Goal: Information Seeking & Learning: Check status

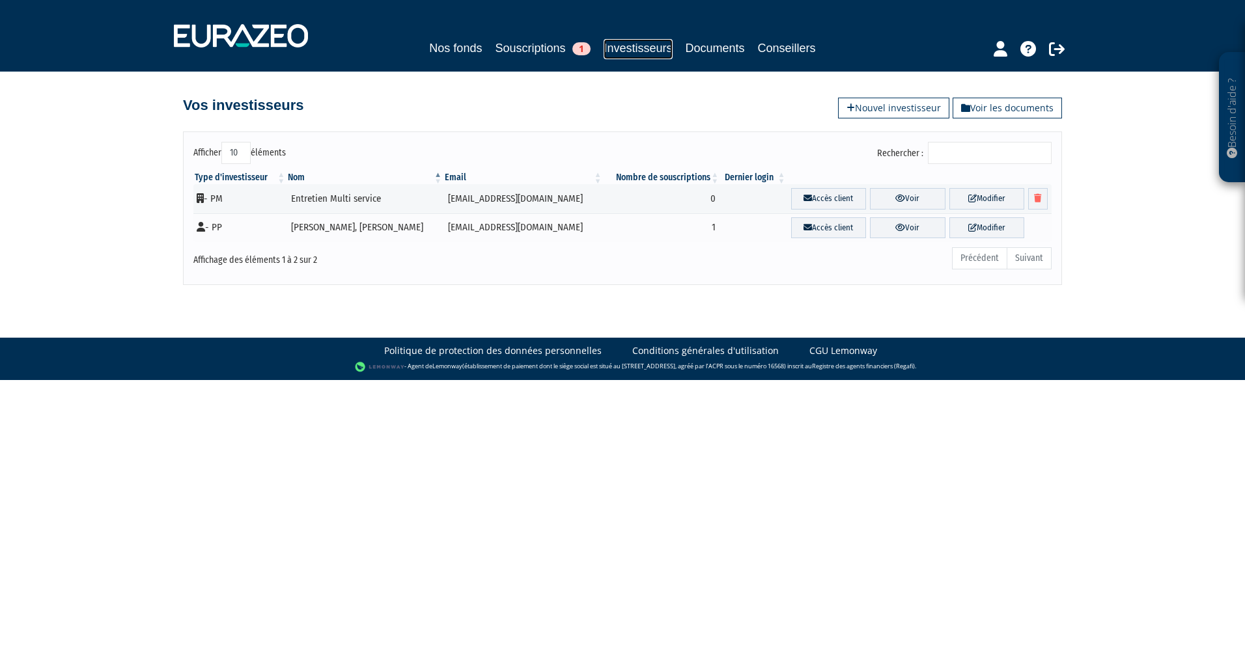
click at [620, 48] on link "Investisseurs" at bounding box center [638, 49] width 68 height 20
click at [323, 204] on td "Entretien Multi service" at bounding box center [364, 198] width 157 height 29
click at [443, 201] on td "emslyon69@gmail.com" at bounding box center [523, 198] width 160 height 29
click at [971, 197] on link "Modifier" at bounding box center [986, 198] width 75 height 21
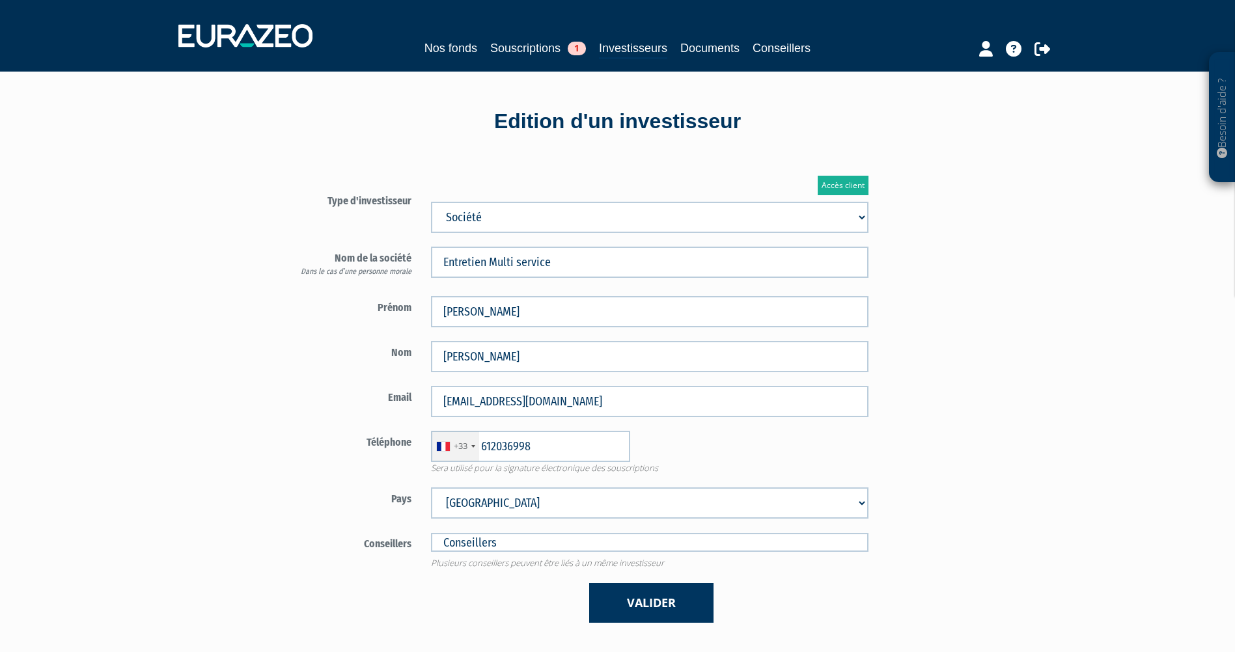
type input "6 12 03 69 98"
click at [843, 184] on link "Accès client" at bounding box center [843, 186] width 51 height 20
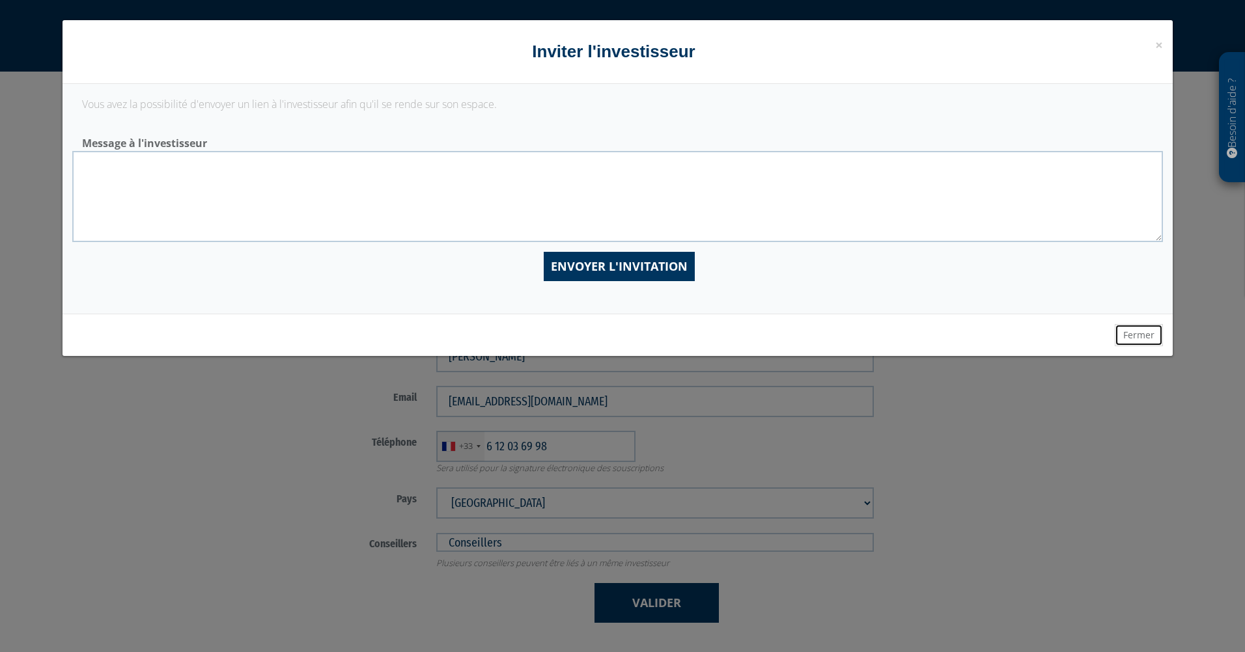
drag, startPoint x: 1133, startPoint y: 335, endPoint x: 1108, endPoint y: 329, distance: 26.2
click at [1133, 335] on button "Fermer" at bounding box center [1139, 335] width 48 height 22
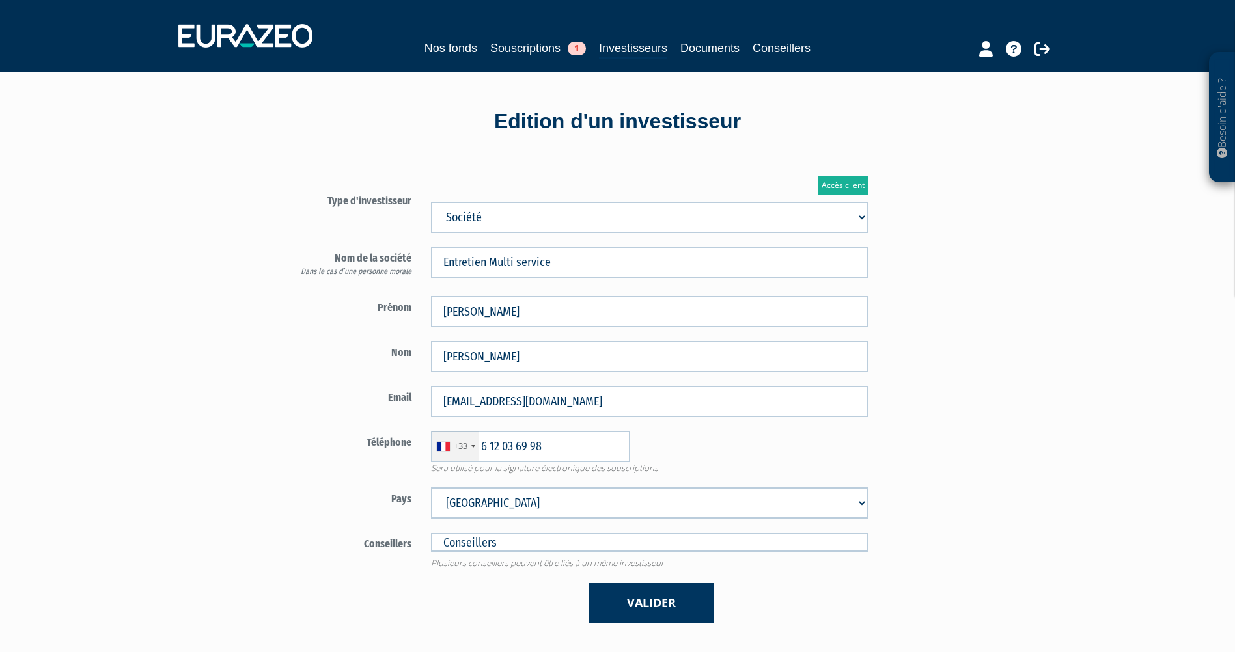
click at [596, 88] on div "Edition d'un investisseur Accès client Type d'investisseur Mr Mme Société Préno…" at bounding box center [618, 461] width 762 height 779
click at [525, 43] on link "Souscriptions 1" at bounding box center [538, 48] width 96 height 18
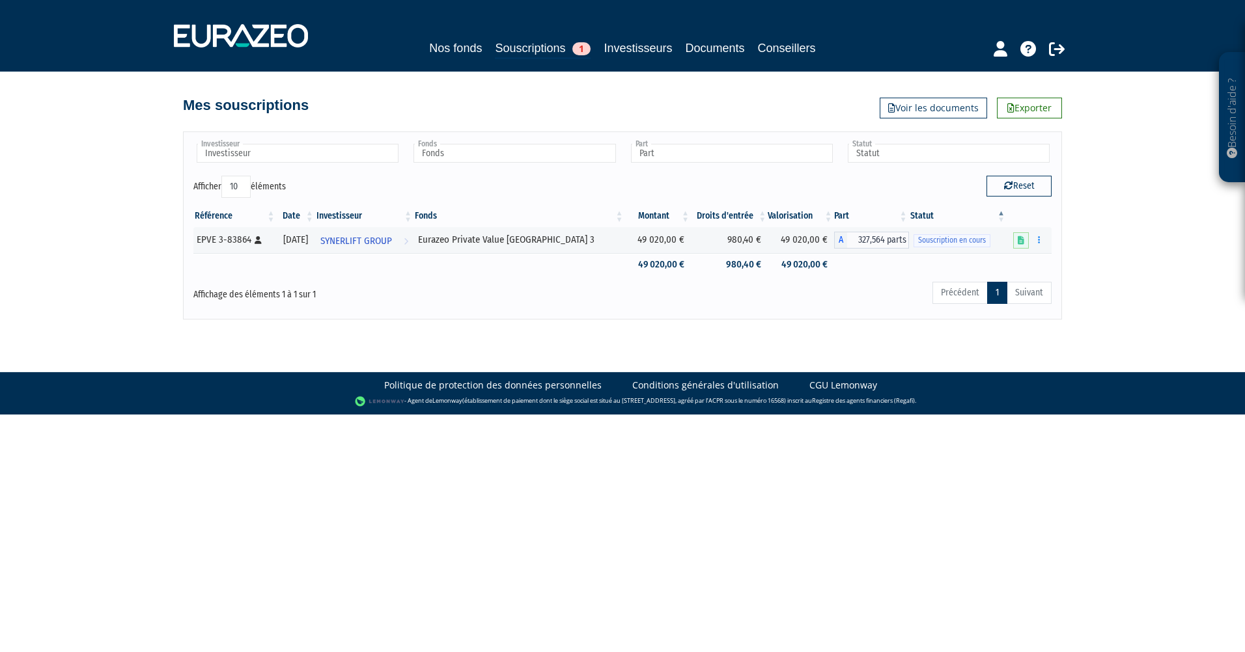
click at [969, 290] on ul "Précédent 1 Suivant" at bounding box center [991, 293] width 119 height 22
click at [1021, 291] on ul "Précédent 1 Suivant" at bounding box center [991, 293] width 119 height 22
click at [1003, 293] on link "1" at bounding box center [997, 293] width 20 height 22
click at [883, 294] on div "Précédent 1 Suivant" at bounding box center [805, 295] width 492 height 29
click at [786, 47] on link "Conseillers" at bounding box center [787, 48] width 58 height 18
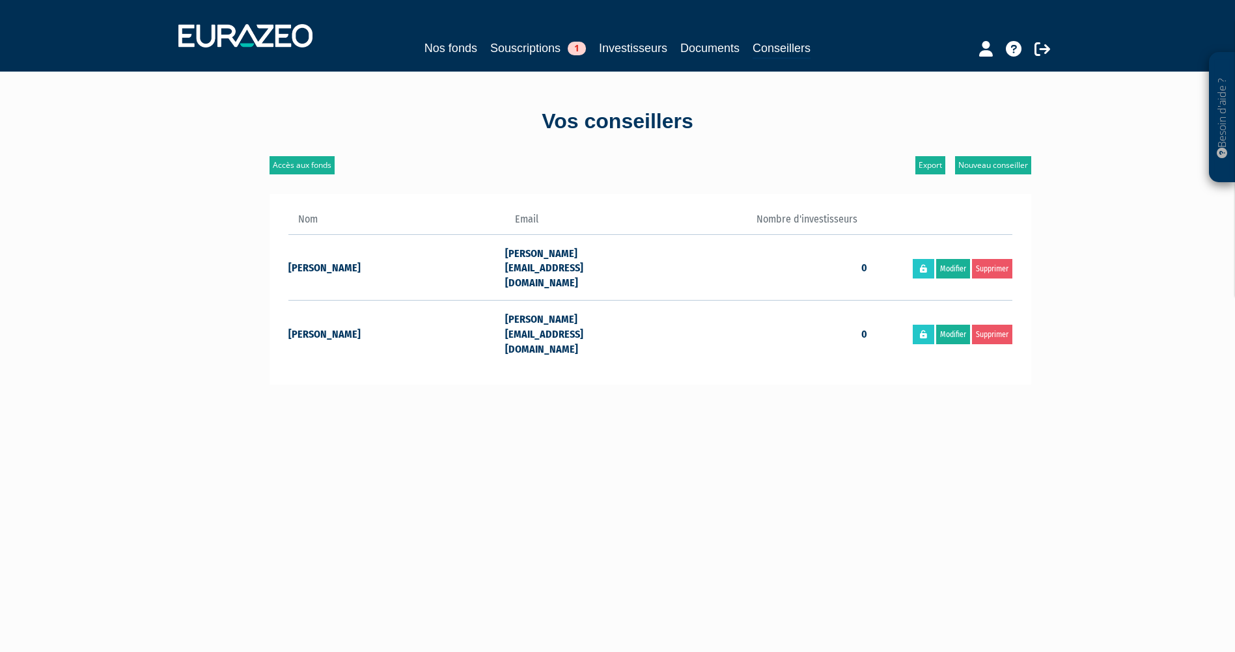
click at [548, 314] on td "[PERSON_NAME][EMAIL_ADDRESS][DOMAIN_NAME]" at bounding box center [577, 334] width 145 height 66
click at [723, 48] on link "Documents" at bounding box center [709, 48] width 59 height 18
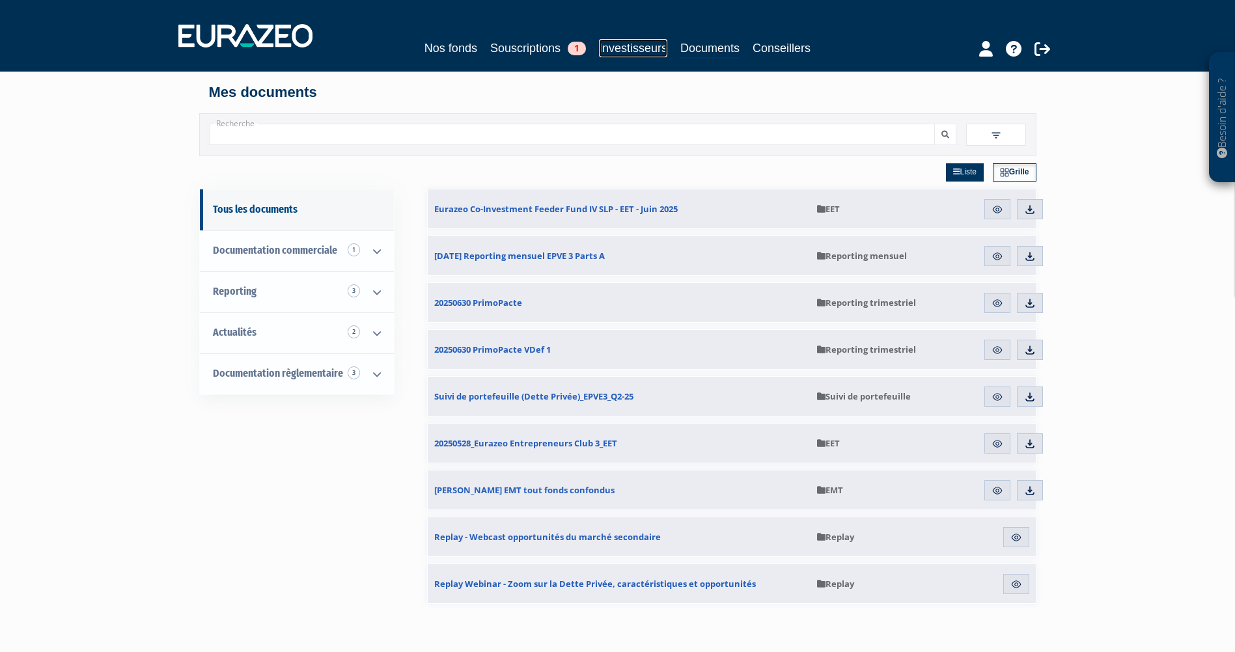
click at [618, 44] on link "Investisseurs" at bounding box center [633, 48] width 68 height 18
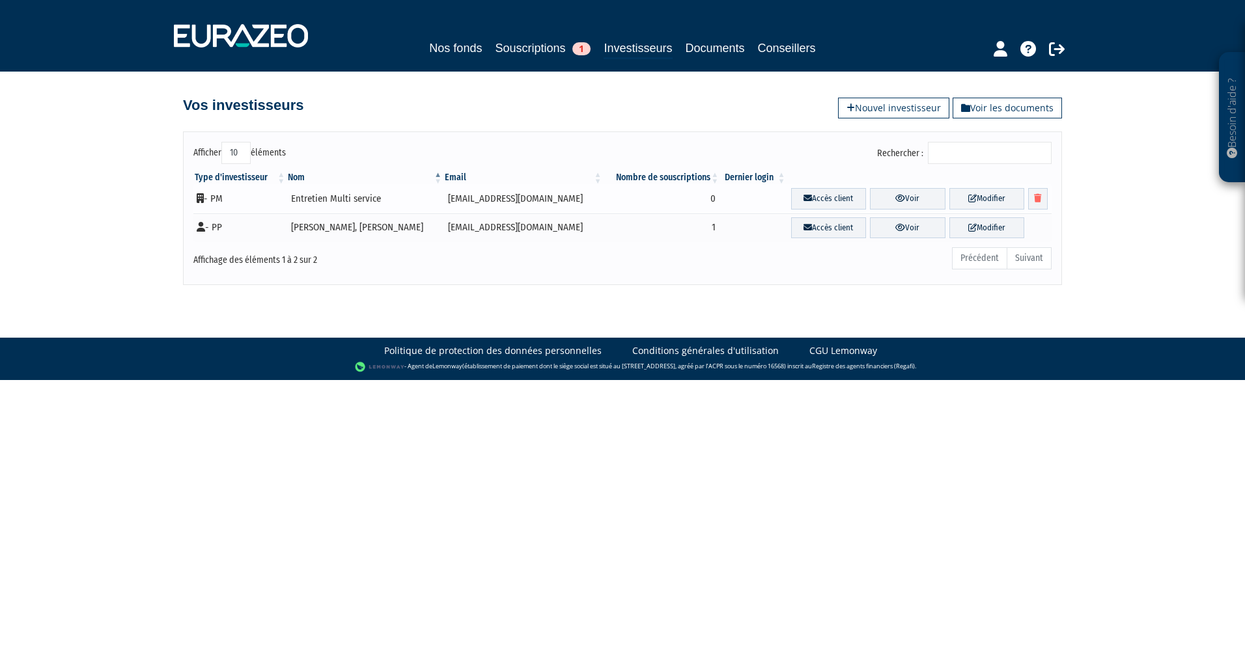
click at [238, 195] on td "- PM" at bounding box center [239, 198] width 93 height 29
click at [199, 198] on icon at bounding box center [200, 198] width 7 height 10
click at [219, 199] on td "- PM" at bounding box center [239, 198] width 93 height 29
click at [341, 202] on td "Entretien Multi service" at bounding box center [364, 198] width 157 height 29
click at [477, 199] on td "emslyon69@gmail.com" at bounding box center [523, 198] width 160 height 29
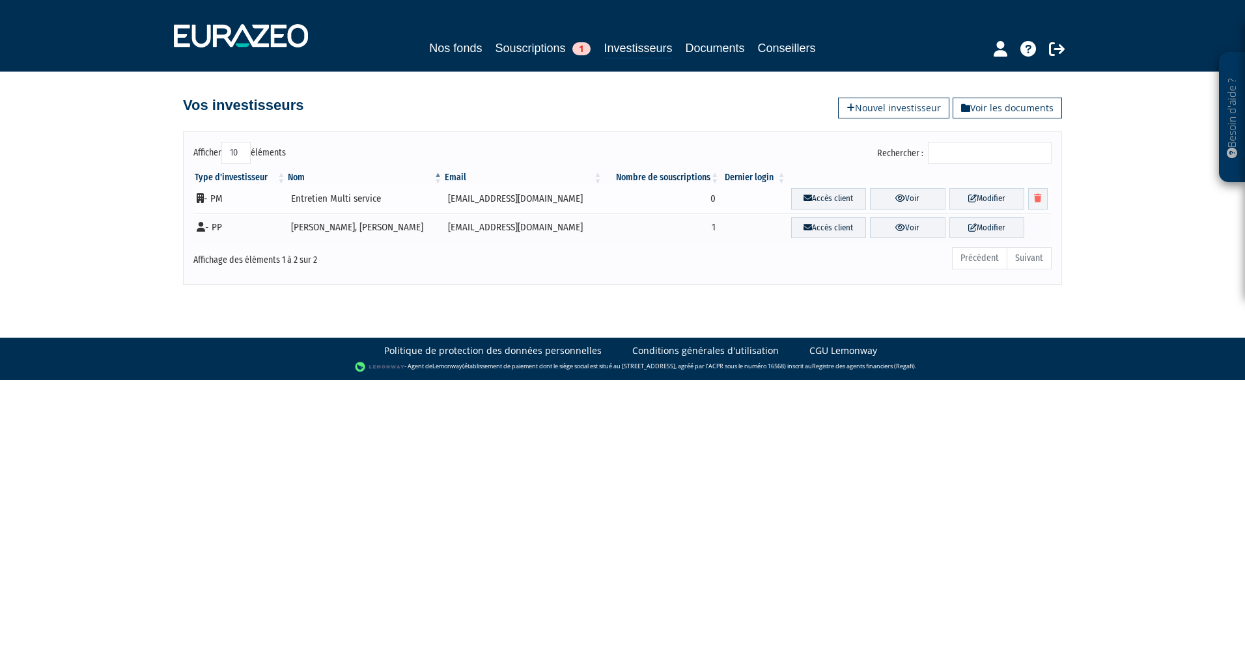
click at [669, 194] on td "0" at bounding box center [662, 198] width 117 height 29
click at [888, 198] on link "Voir" at bounding box center [907, 198] width 75 height 21
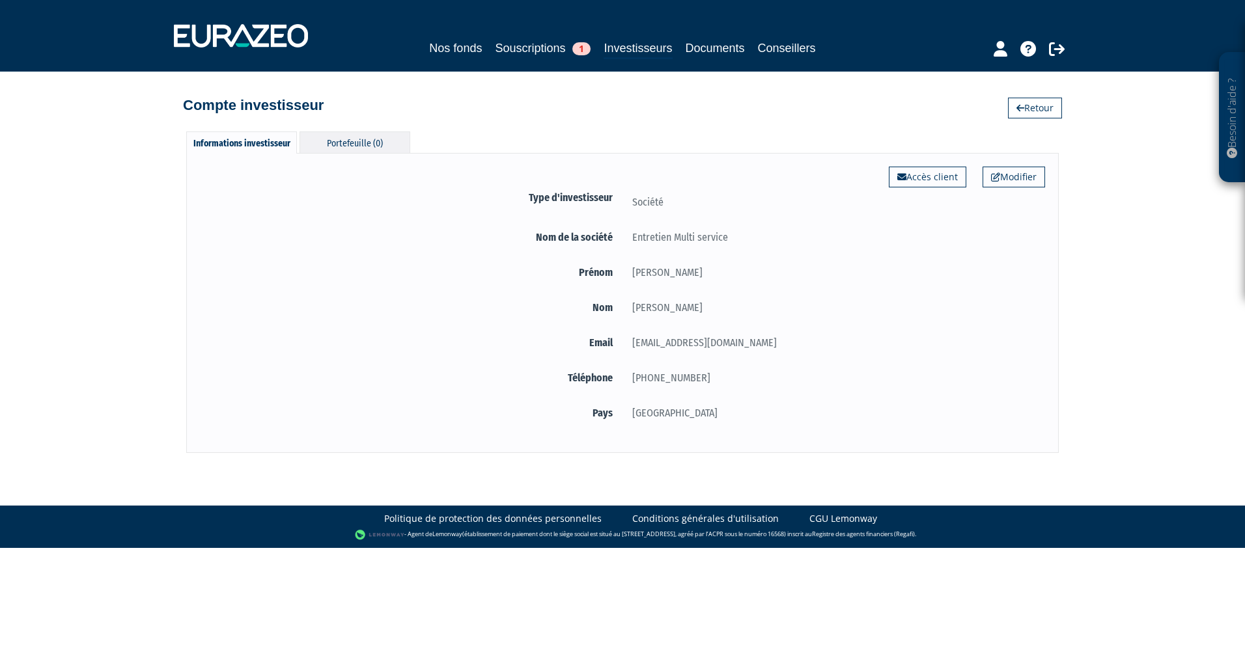
click at [362, 143] on div "Portefeuille (0)" at bounding box center [354, 142] width 111 height 21
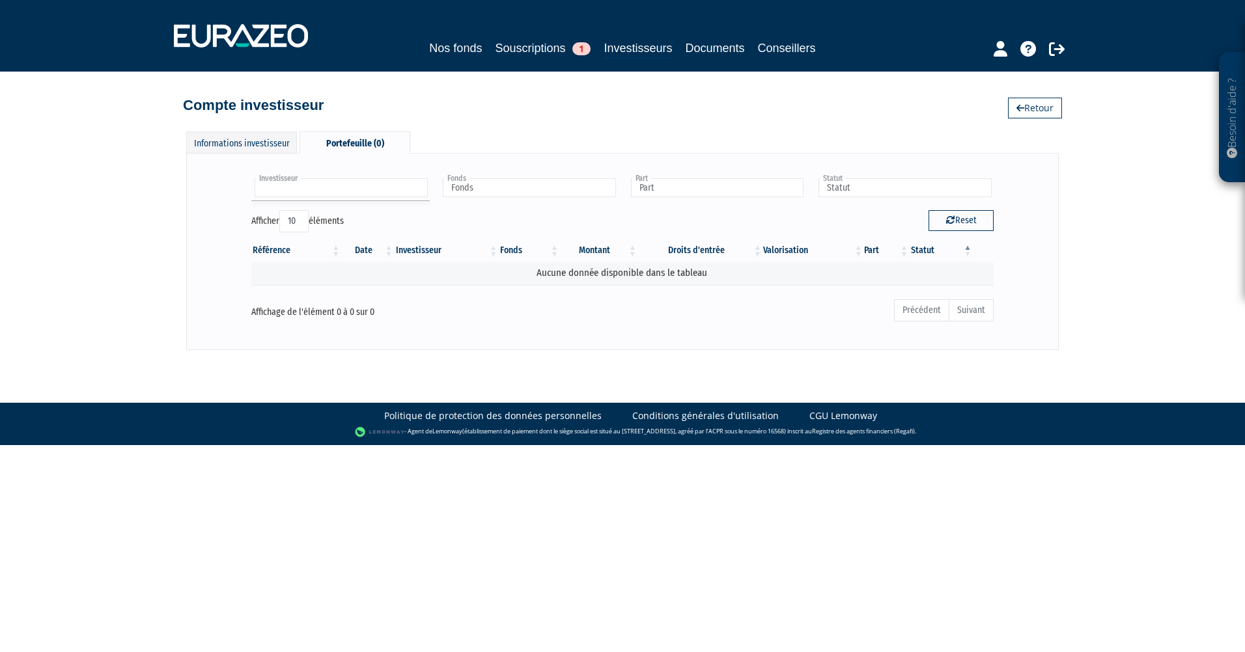
click at [366, 182] on input "text" at bounding box center [341, 187] width 173 height 19
click at [366, 194] on input "text" at bounding box center [341, 187] width 173 height 19
click at [505, 195] on input "text" at bounding box center [529, 187] width 173 height 19
type input "Investisseur"
click at [505, 195] on input "text" at bounding box center [529, 187] width 173 height 19
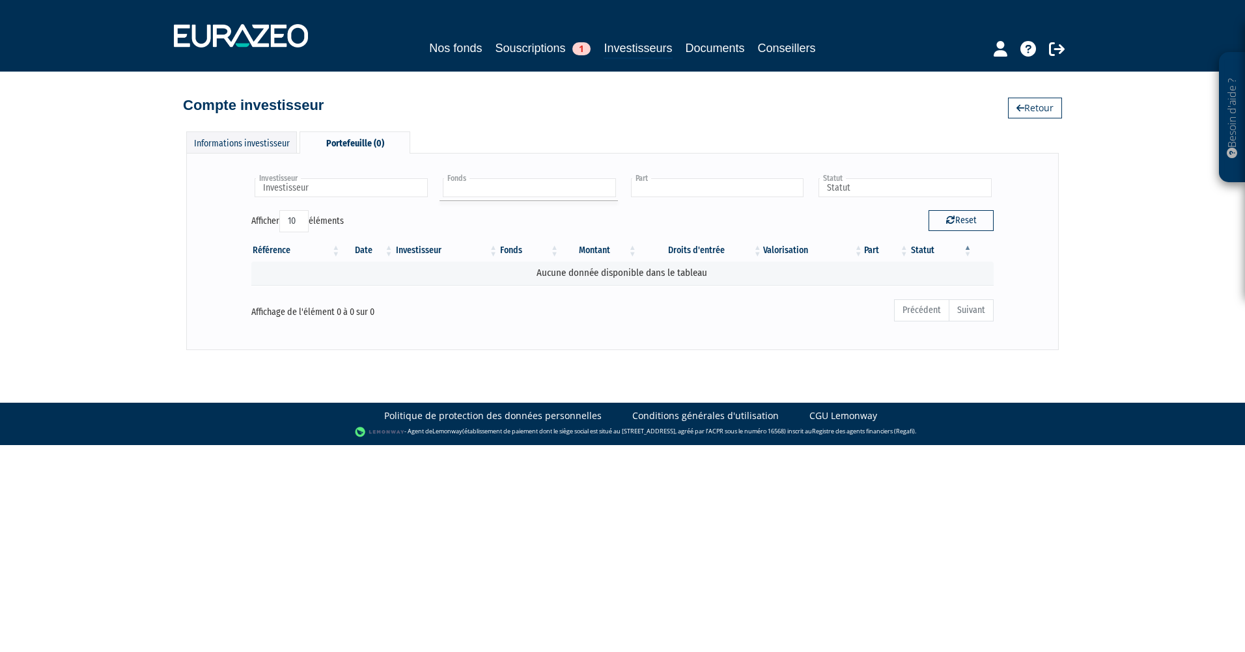
click at [687, 187] on input "text" at bounding box center [717, 187] width 173 height 19
type input "Fonds"
click at [895, 186] on input "text" at bounding box center [904, 187] width 173 height 19
type input "Part"
click at [240, 144] on div "Informations investisseur" at bounding box center [241, 142] width 111 height 21
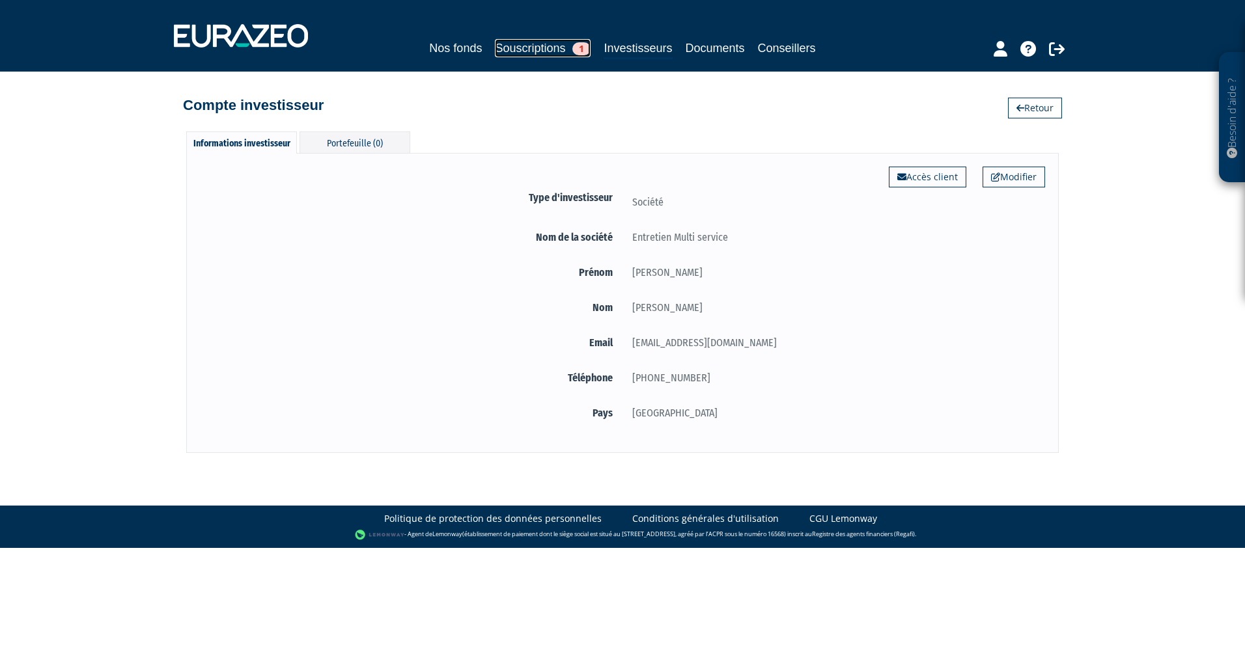
click at [504, 44] on link "Souscriptions 1" at bounding box center [543, 48] width 96 height 18
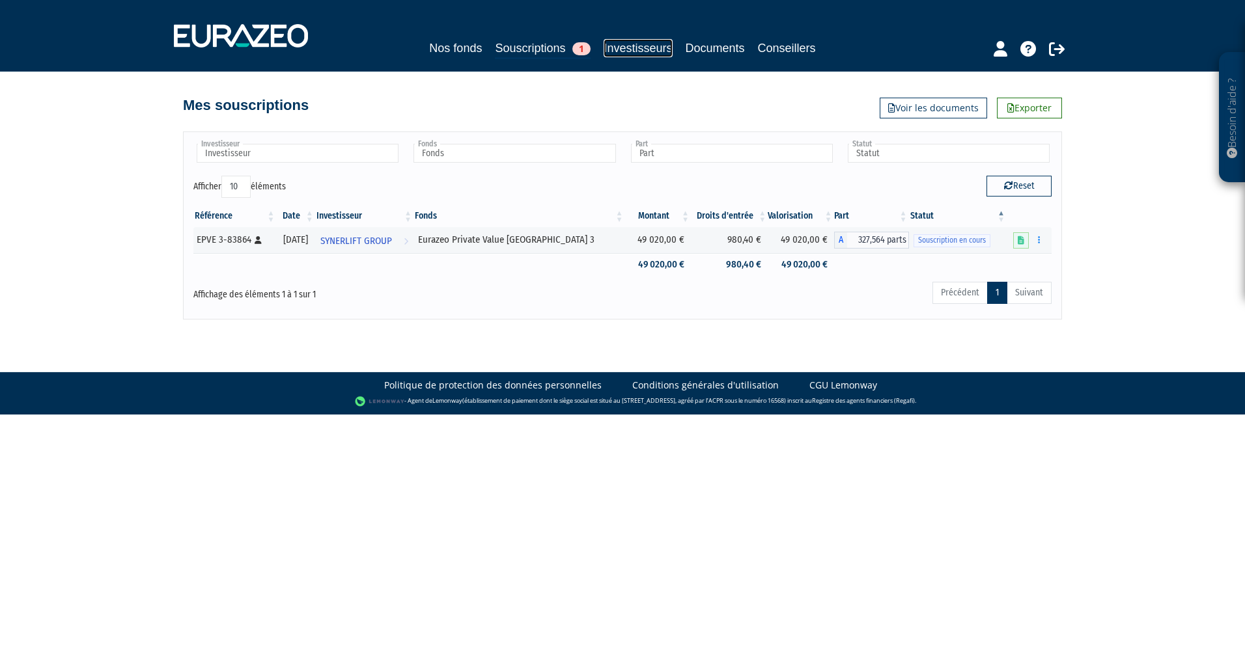
click at [648, 48] on link "Investisseurs" at bounding box center [638, 48] width 68 height 18
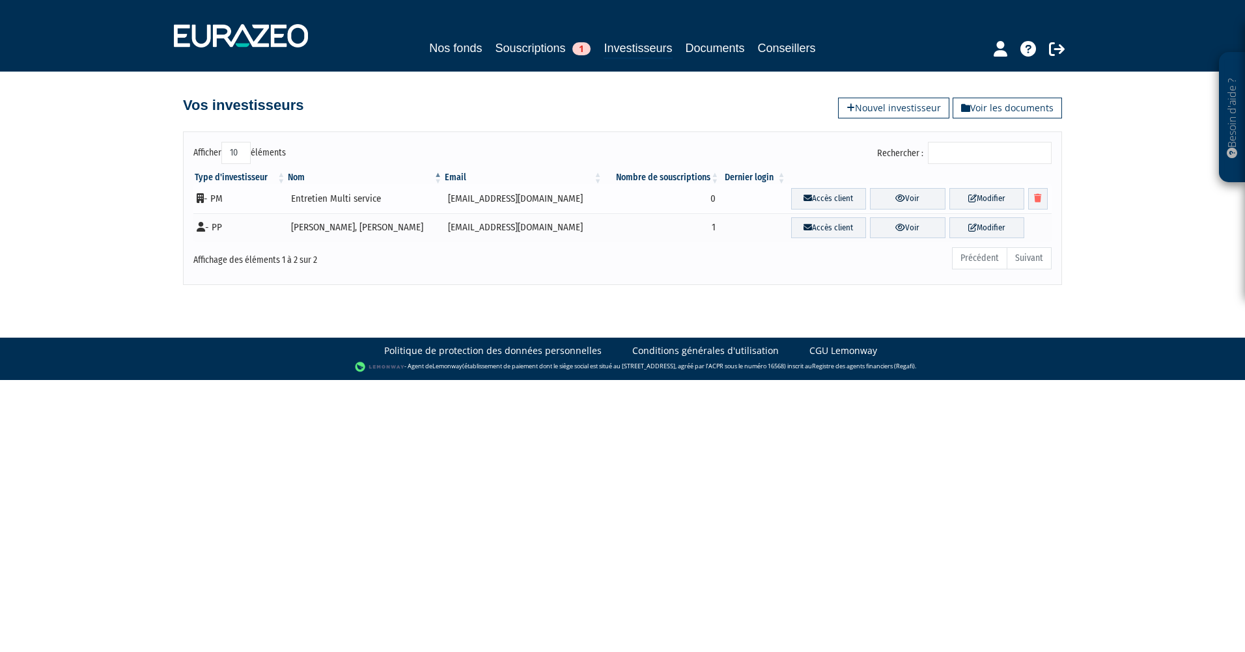
click at [494, 194] on td "[EMAIL_ADDRESS][DOMAIN_NAME]" at bounding box center [523, 198] width 160 height 29
click at [199, 195] on icon at bounding box center [200, 198] width 7 height 10
click at [1234, 139] on p "Besoin d'aide ?" at bounding box center [1232, 117] width 15 height 117
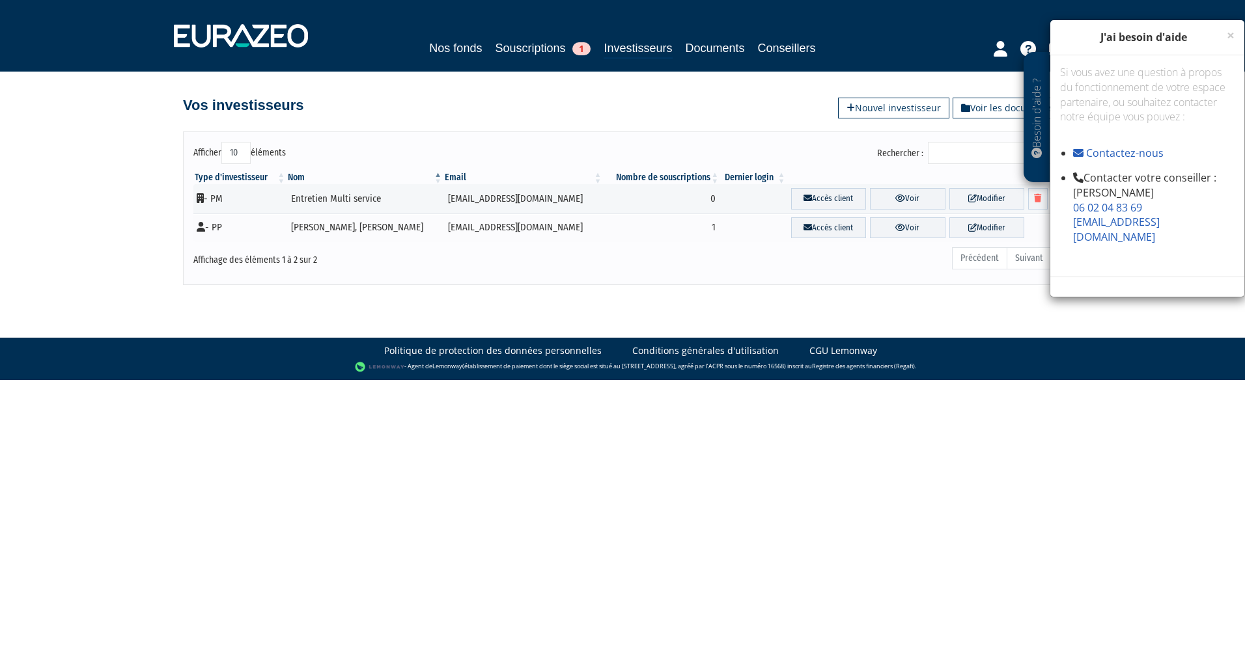
click at [1134, 268] on div "Si vous avez une question à propos du fonctionnement de votre espace partenaire…" at bounding box center [1147, 165] width 194 height 221
click at [894, 312] on body "Besoin d'aide ? × J'ai besoin d'aide Si vous avez une question à propos du fonc…" at bounding box center [622, 190] width 1245 height 380
click at [367, 329] on body "Besoin d'aide ? × J'ai besoin d'aide Si vous avez une question à propos du fonc…" at bounding box center [622, 190] width 1245 height 380
click at [377, 295] on body "Besoin d'aide ? × J'ai besoin d'aide Si vous avez une question à propos du fonc…" at bounding box center [622, 190] width 1245 height 380
click at [377, 297] on body "Besoin d'aide ? × J'ai besoin d'aide Si vous avez une question à propos du fonc…" at bounding box center [622, 190] width 1245 height 380
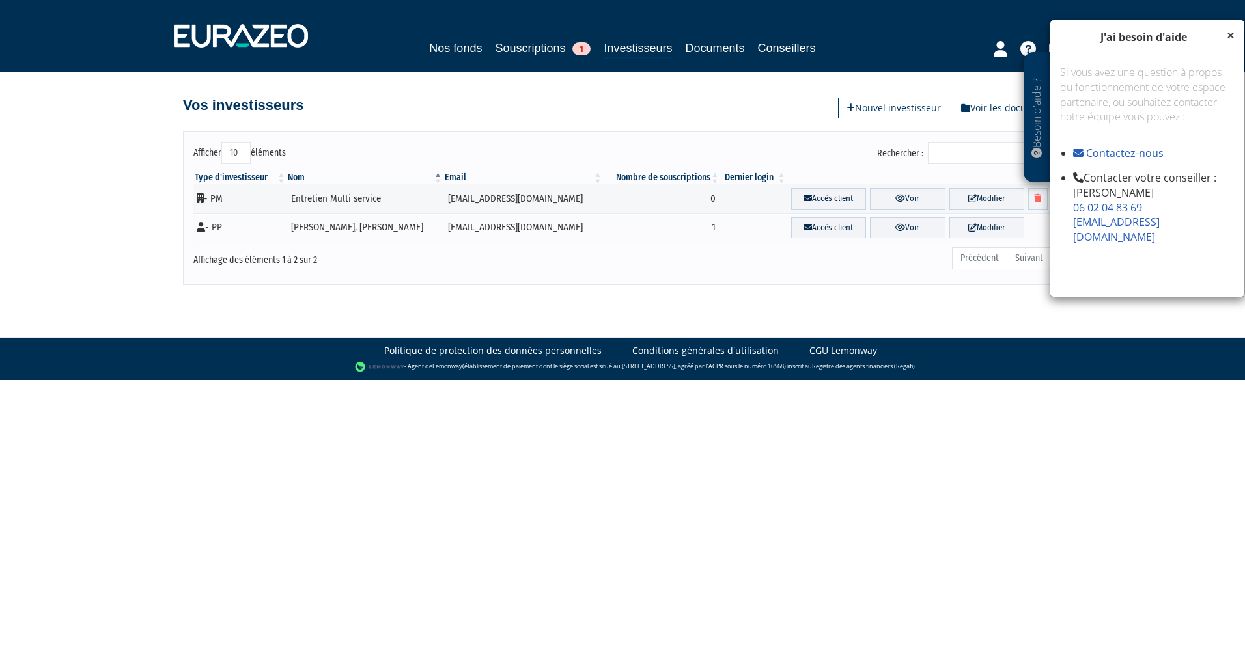
click at [1227, 34] on span "×" at bounding box center [1231, 35] width 8 height 18
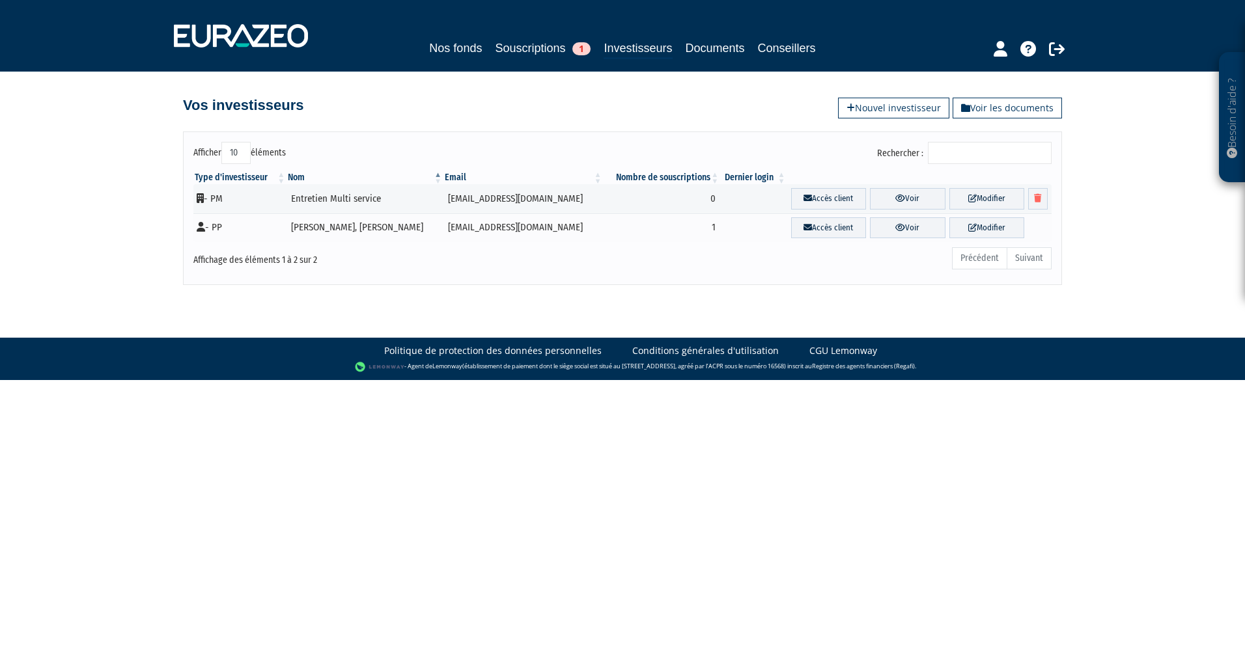
click at [652, 117] on div "Vos investisseurs Voir les documents Nouvel investisseur" at bounding box center [622, 95] width 742 height 47
click at [984, 106] on link "Voir les documents" at bounding box center [1006, 108] width 109 height 21
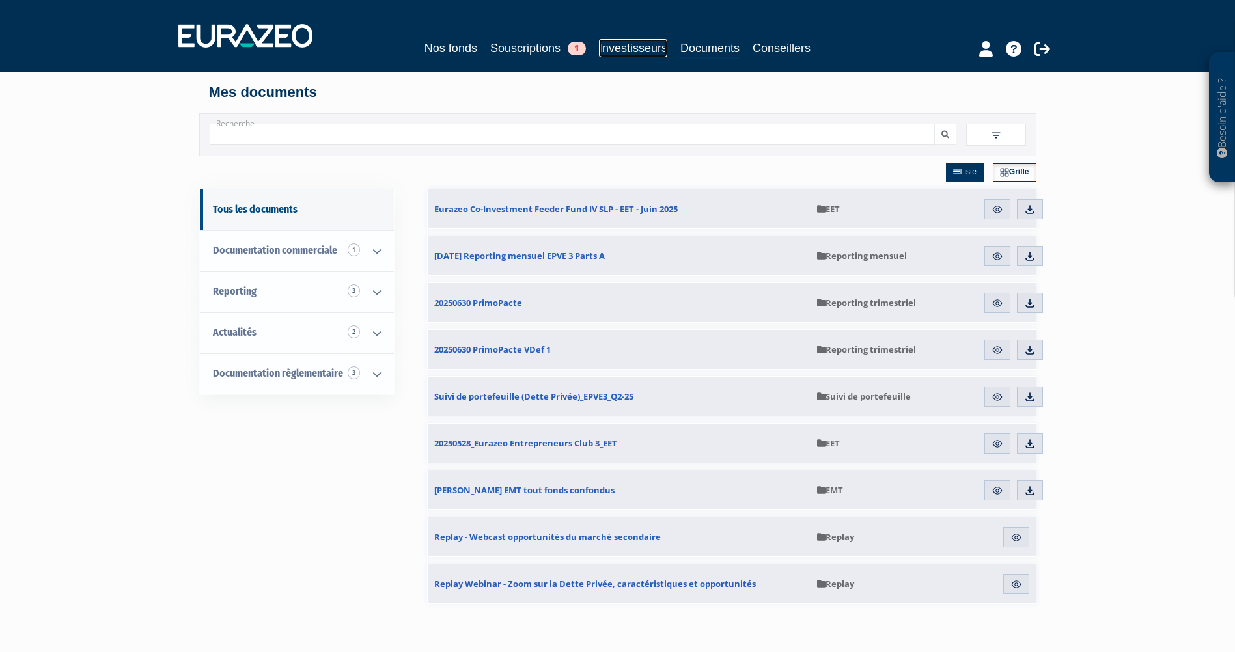
click at [625, 49] on link "Investisseurs" at bounding box center [633, 48] width 68 height 18
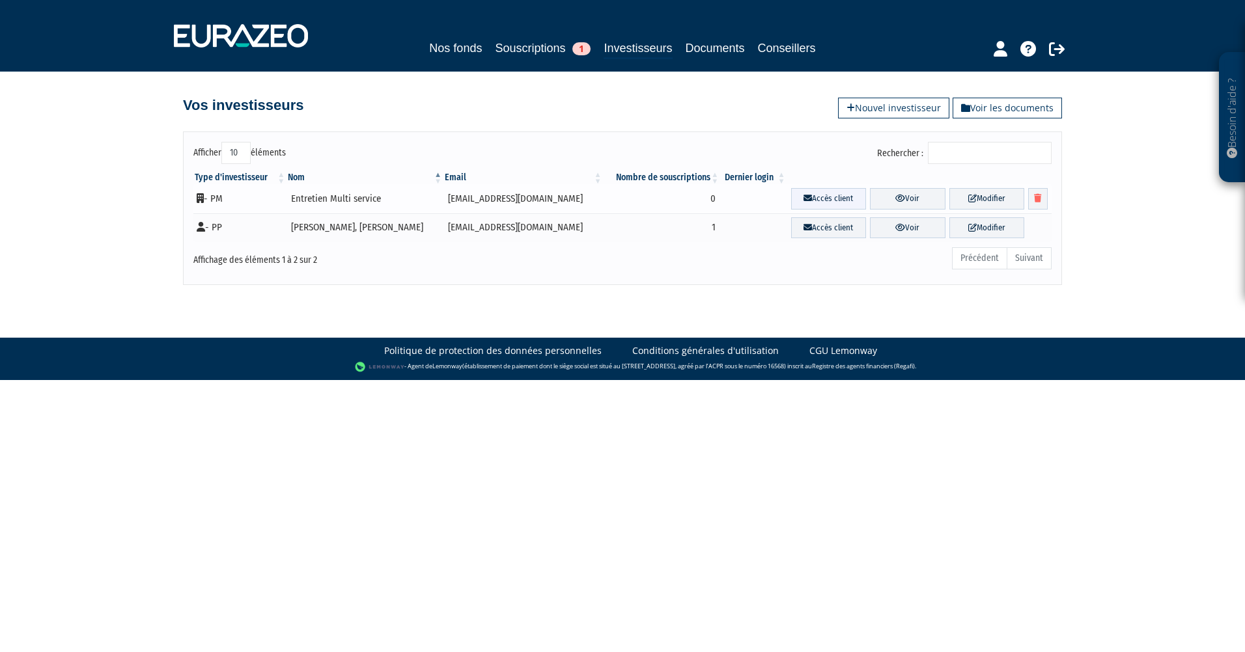
click at [801, 196] on link "Accès client" at bounding box center [828, 198] width 75 height 21
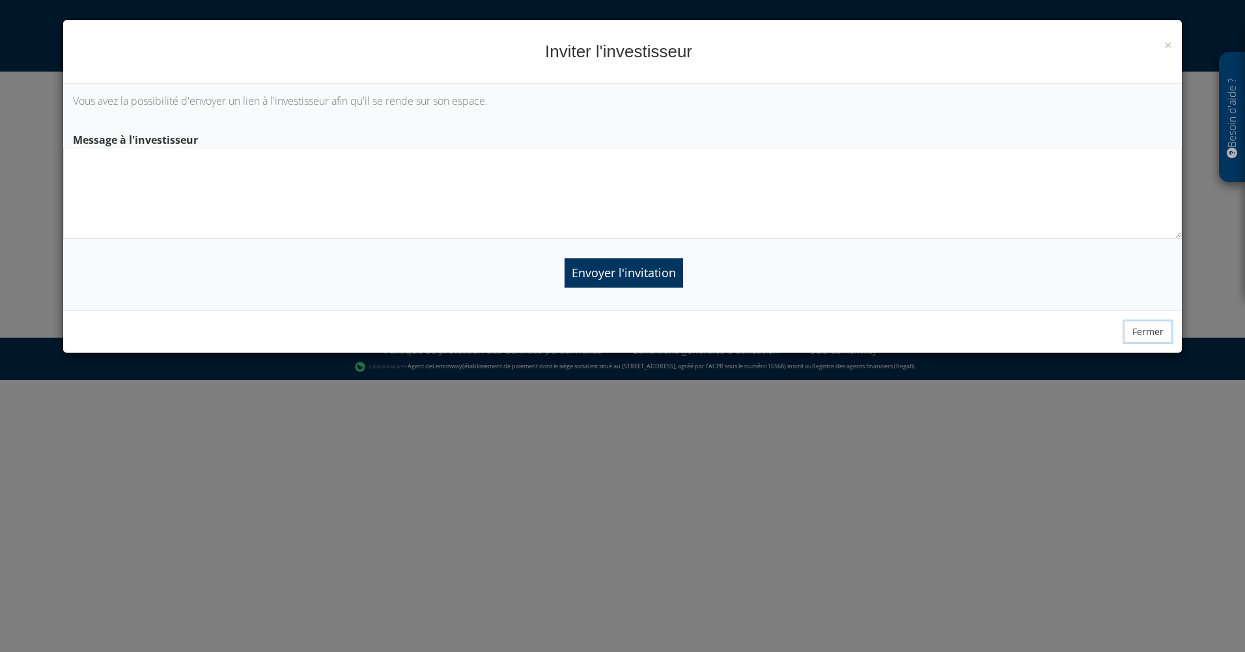
click at [1143, 335] on button "Fermer" at bounding box center [1148, 332] width 48 height 22
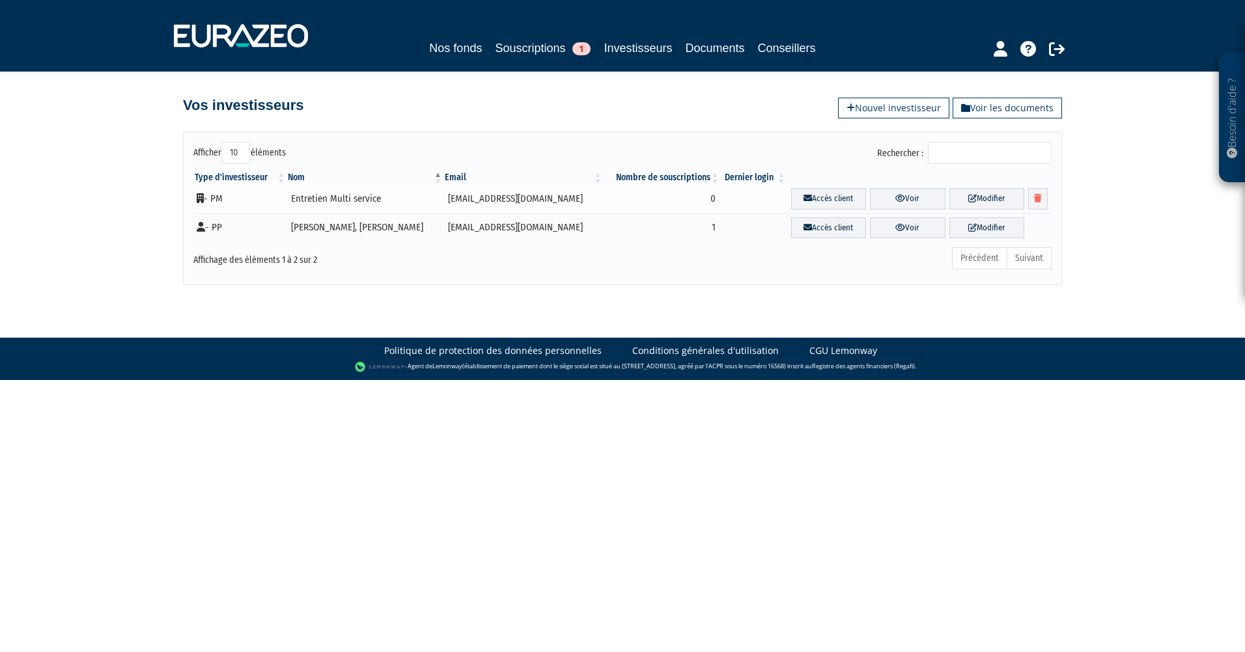
click at [247, 203] on td "- PM" at bounding box center [239, 198] width 93 height 29
